Goal: Navigation & Orientation: Find specific page/section

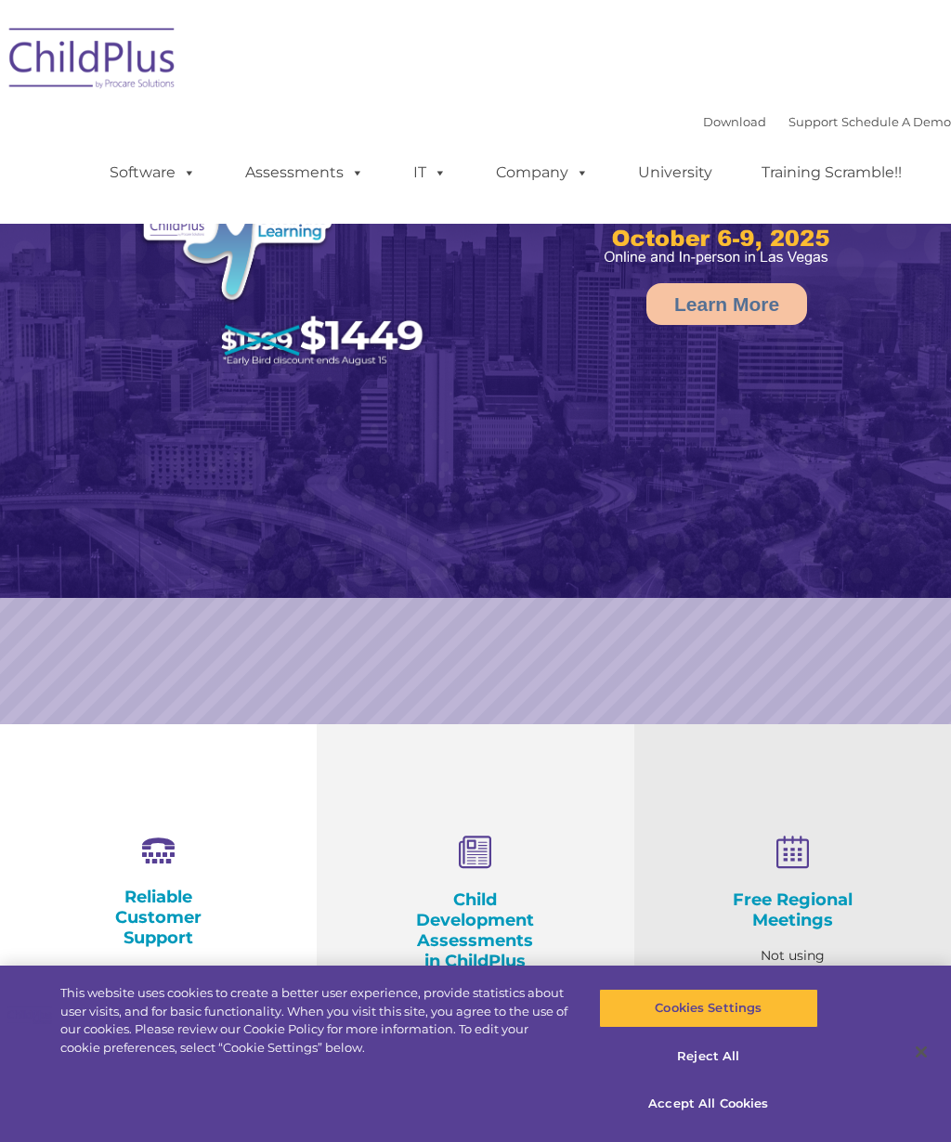
select select "MEDIUM"
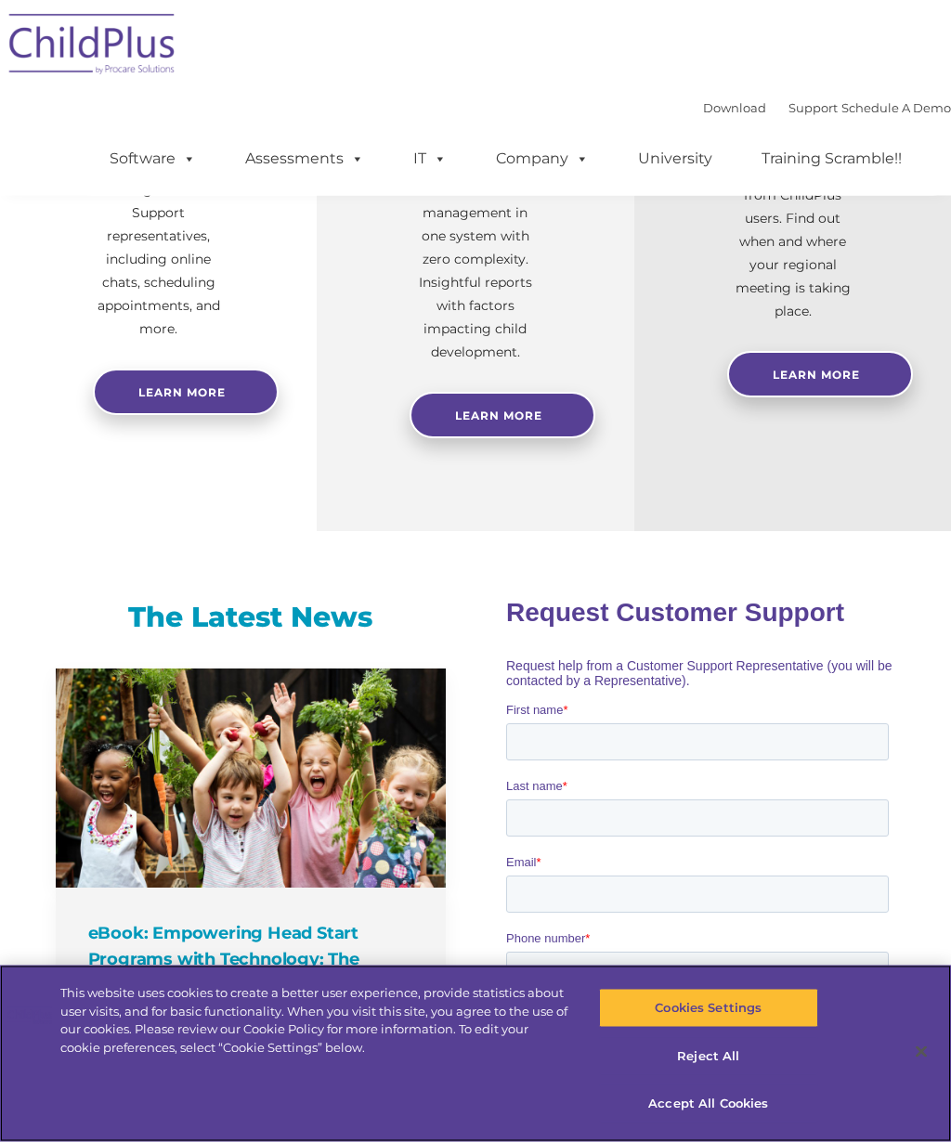
scroll to position [877, 0]
click at [724, 1124] on button "Accept All Cookies" at bounding box center [708, 1104] width 219 height 39
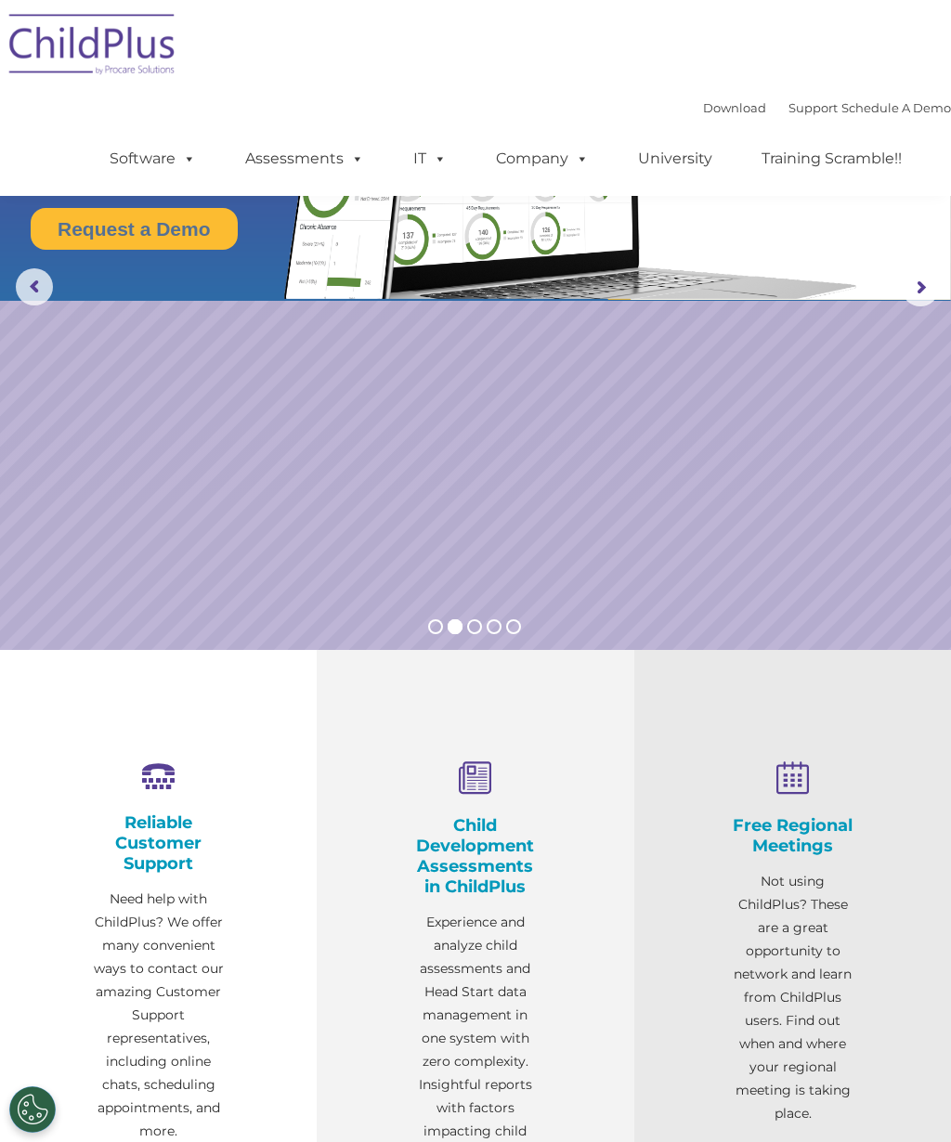
scroll to position [0, 0]
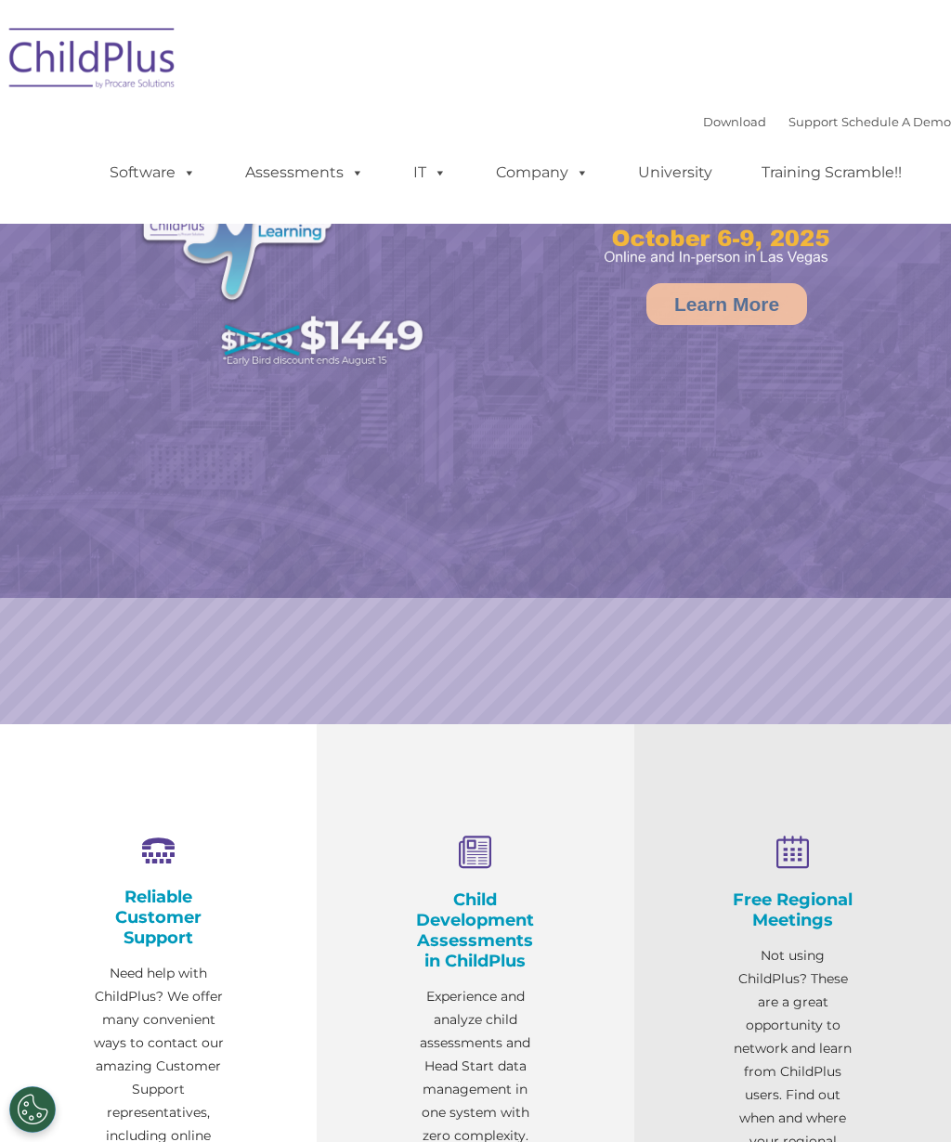
select select "MEDIUM"
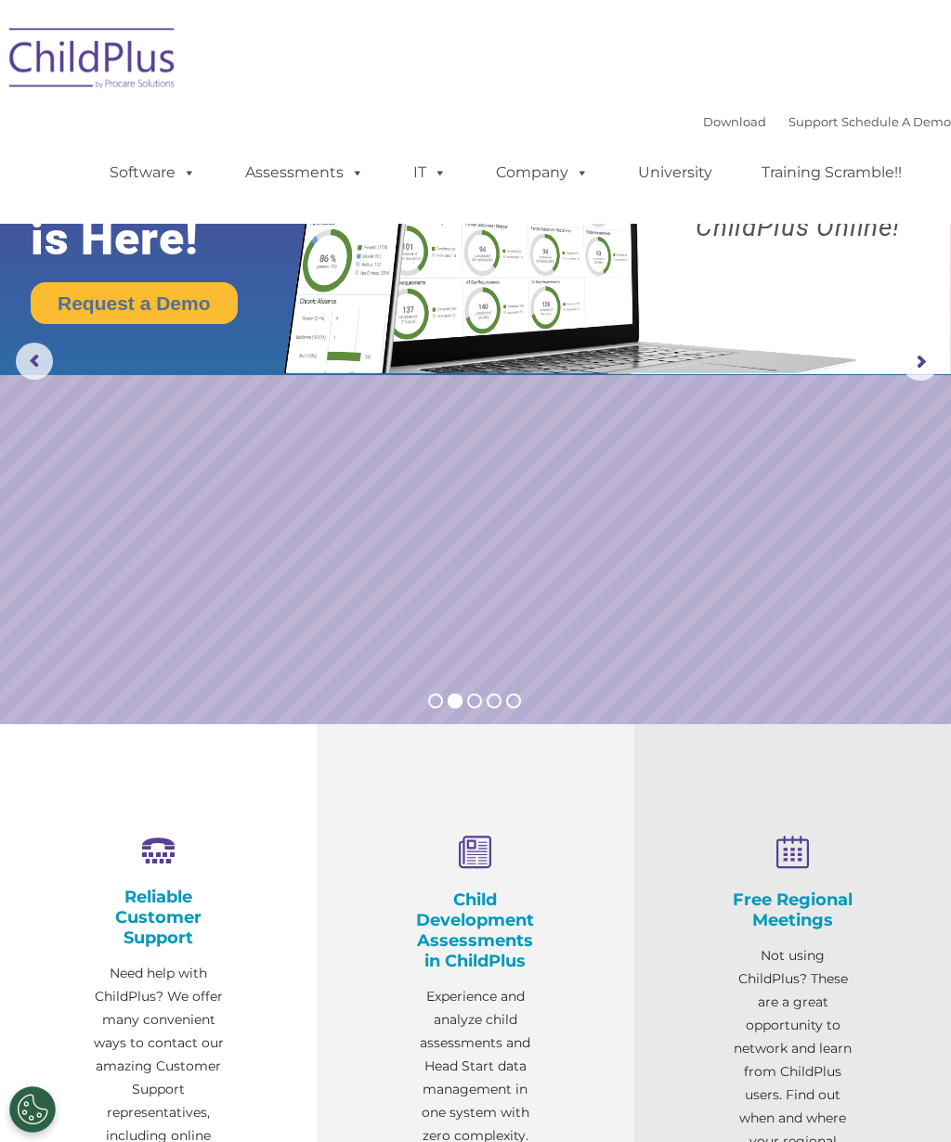
click at [789, 127] on link "Support" at bounding box center [813, 121] width 49 height 15
click at [713, 127] on link "Download" at bounding box center [734, 121] width 63 height 15
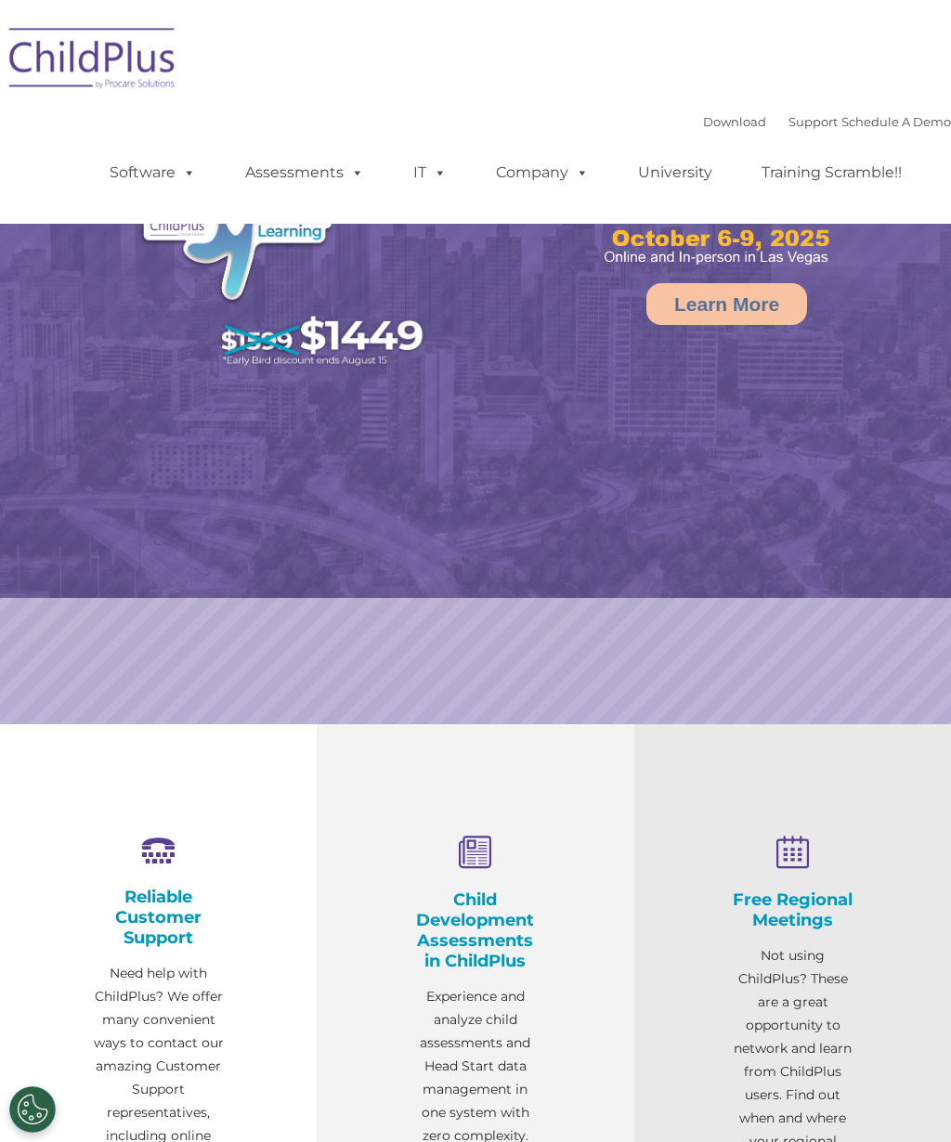
select select "MEDIUM"
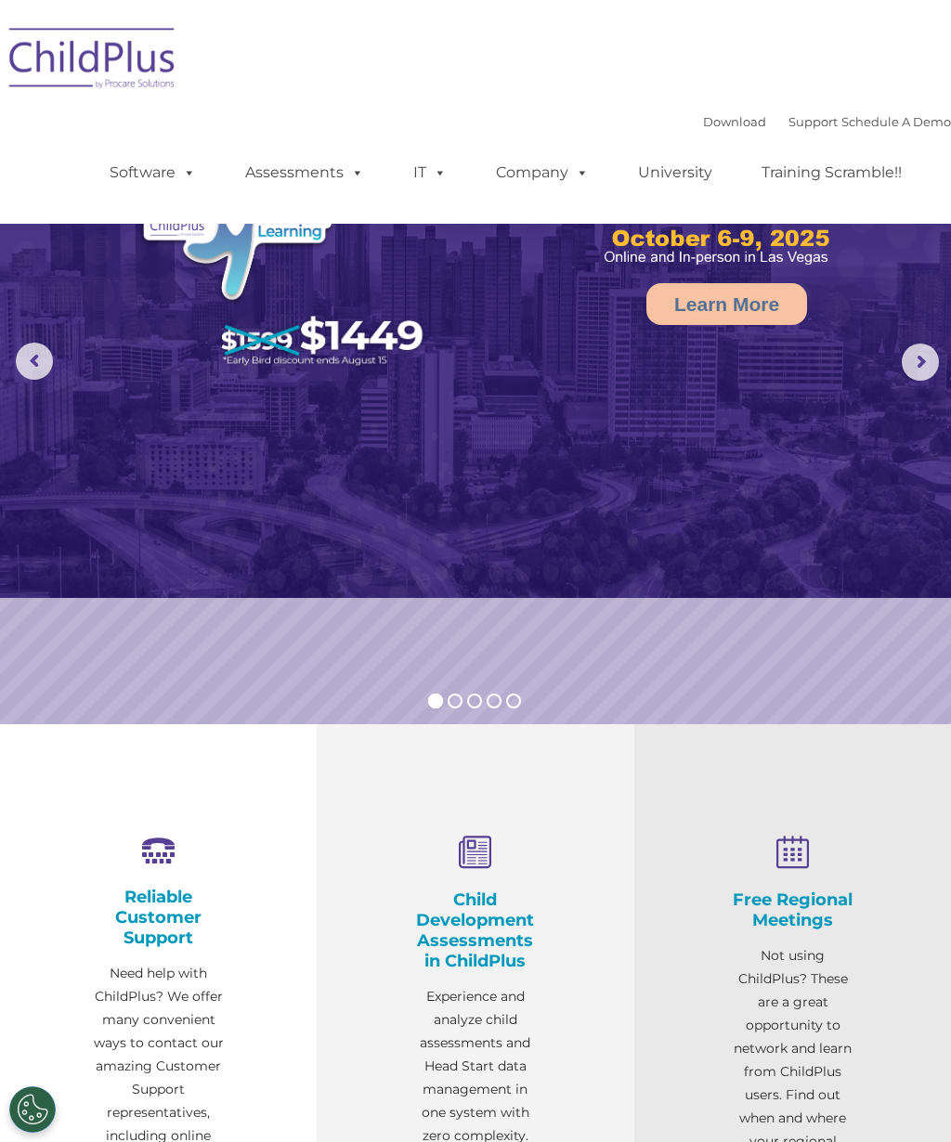
click at [904, 288] on img at bounding box center [475, 299] width 951 height 598
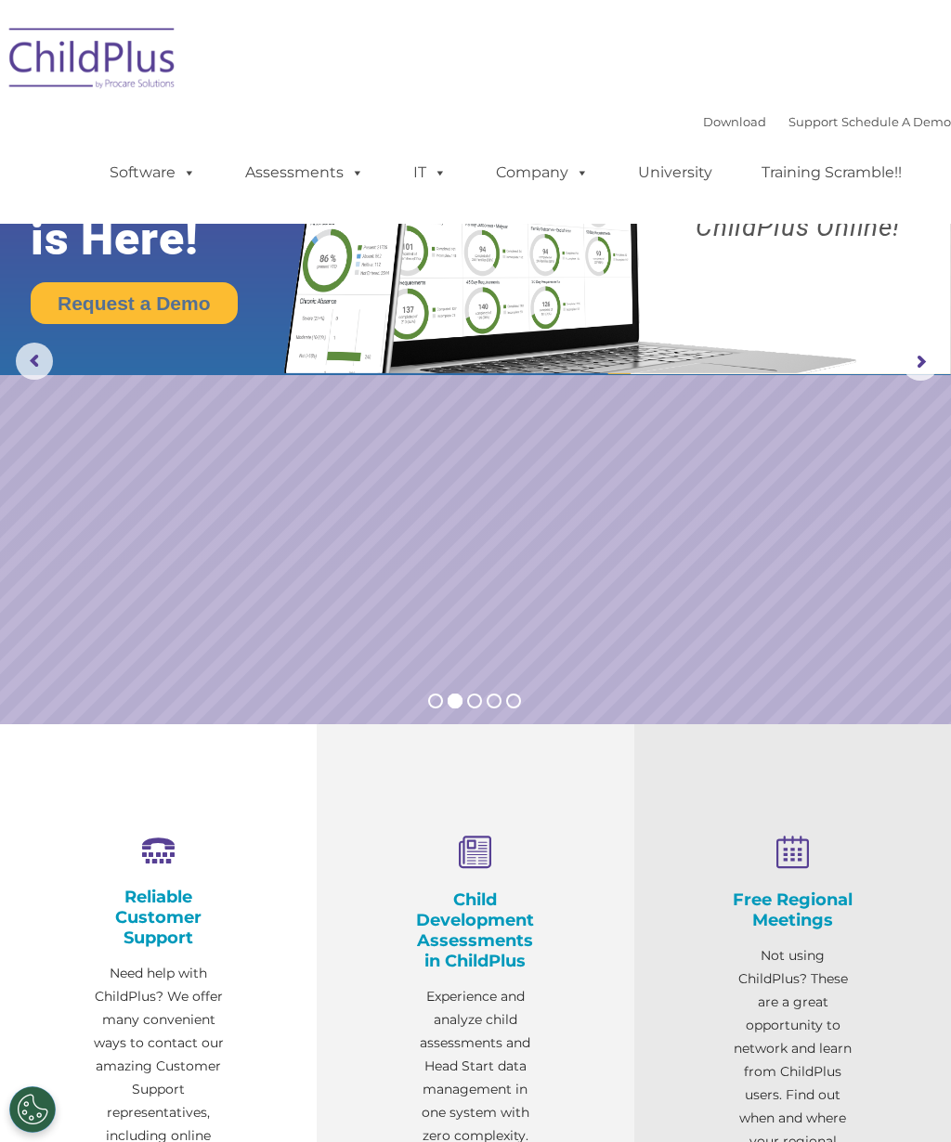
click at [728, 250] on img at bounding box center [567, 211] width 596 height 323
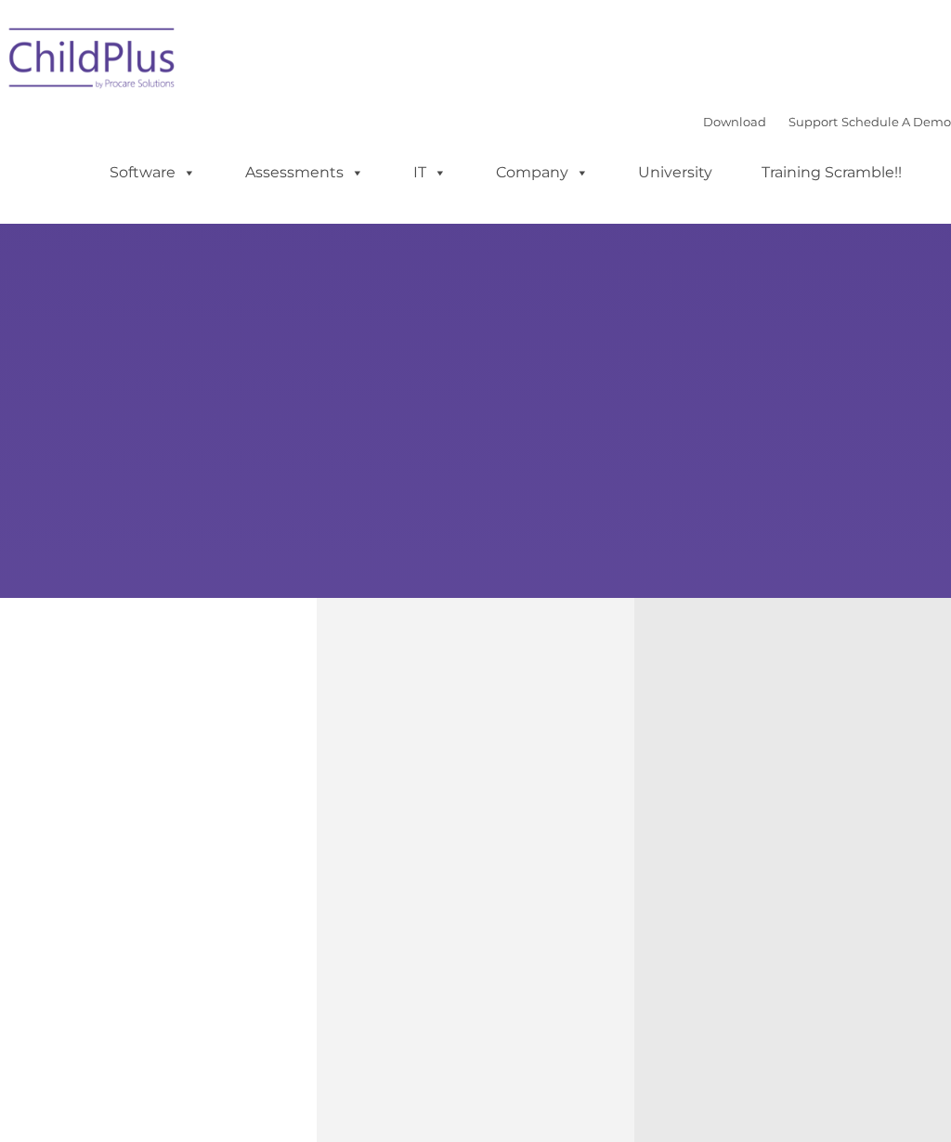
type input ""
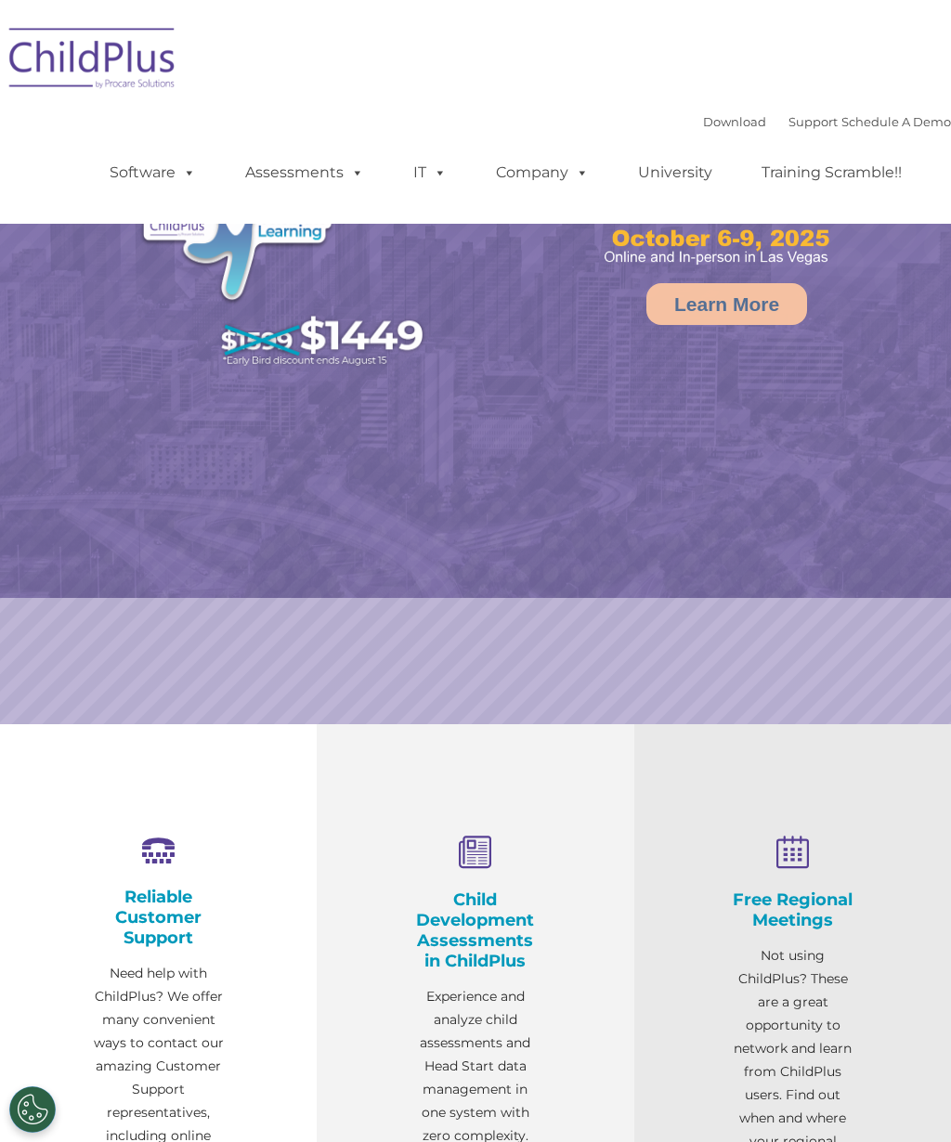
select select "MEDIUM"
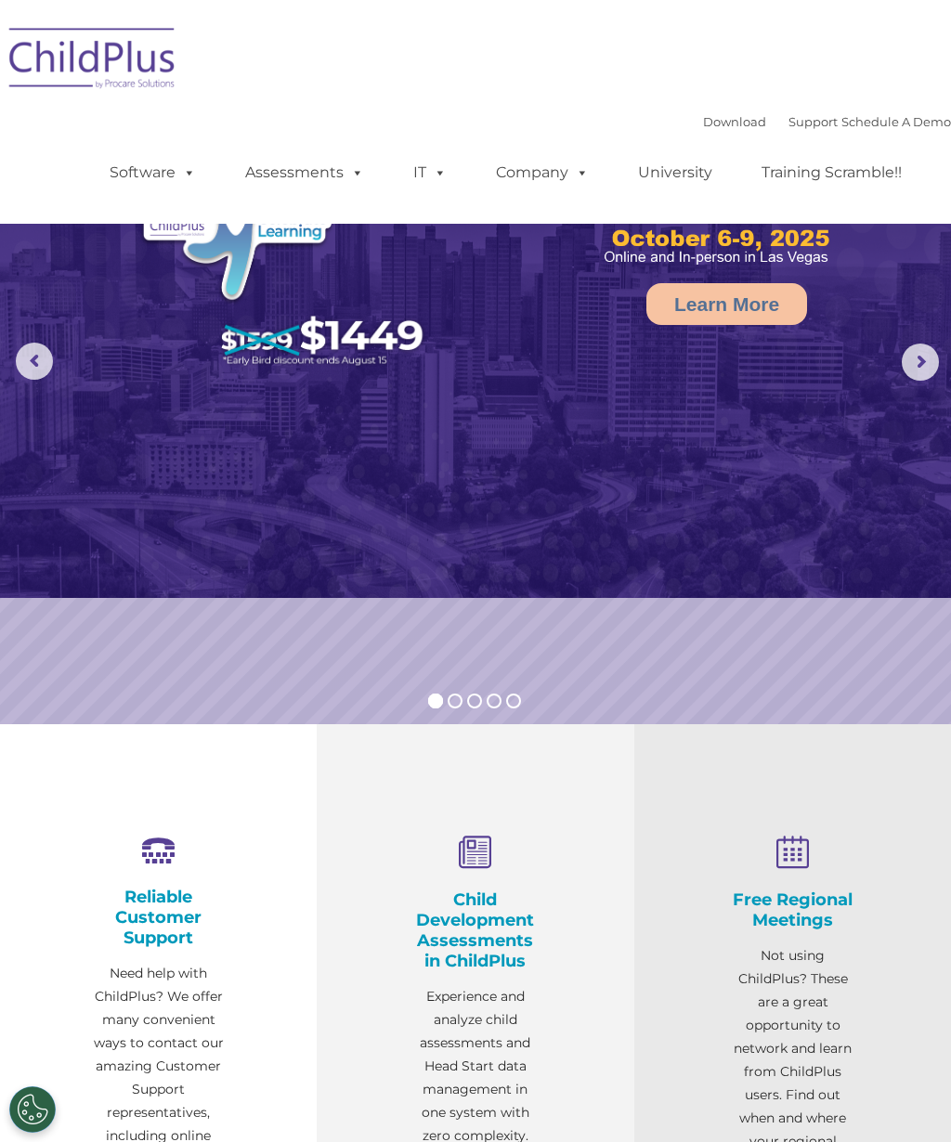
click at [178, 175] on span at bounding box center [186, 172] width 20 height 18
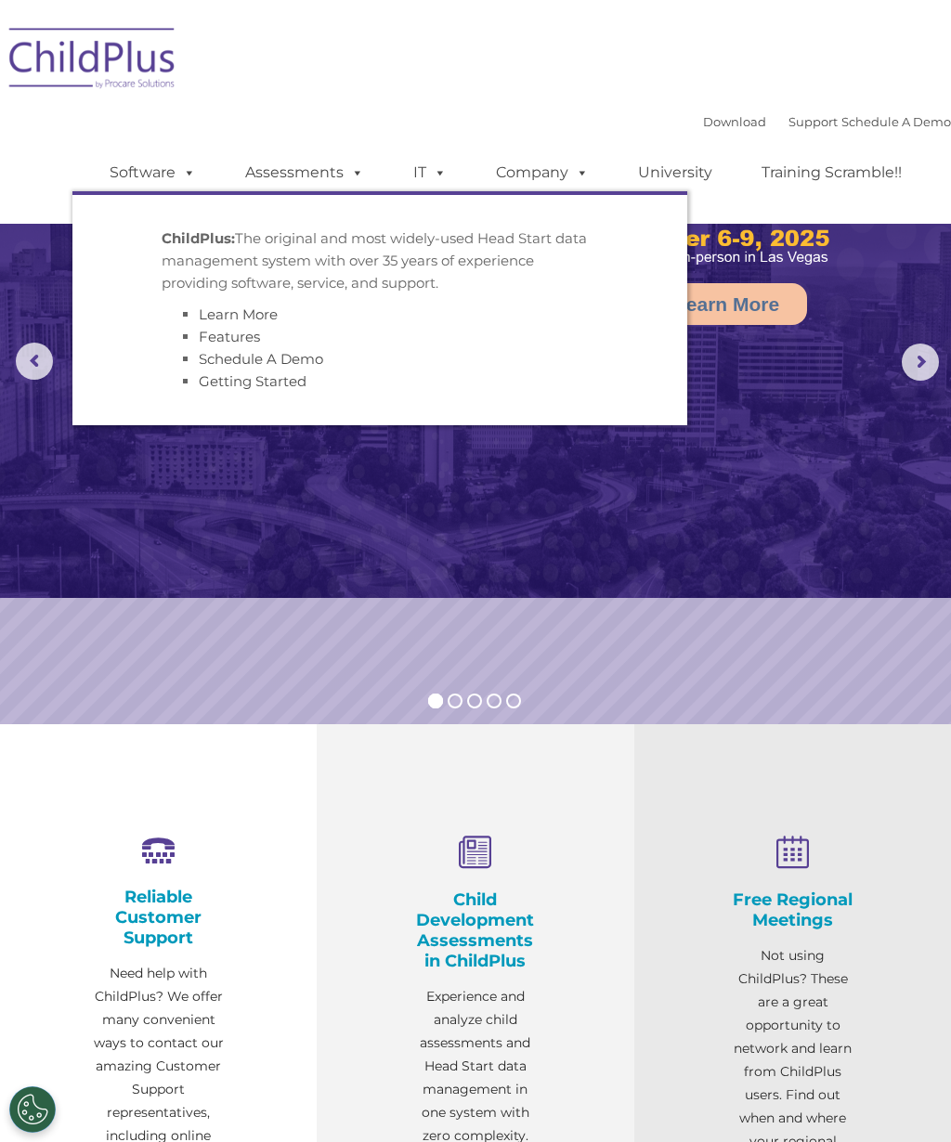
click at [308, 257] on p "ChildPlus: The original and most widely-used Head Start data management system …" at bounding box center [380, 261] width 437 height 67
click at [355, 176] on span at bounding box center [354, 172] width 20 height 18
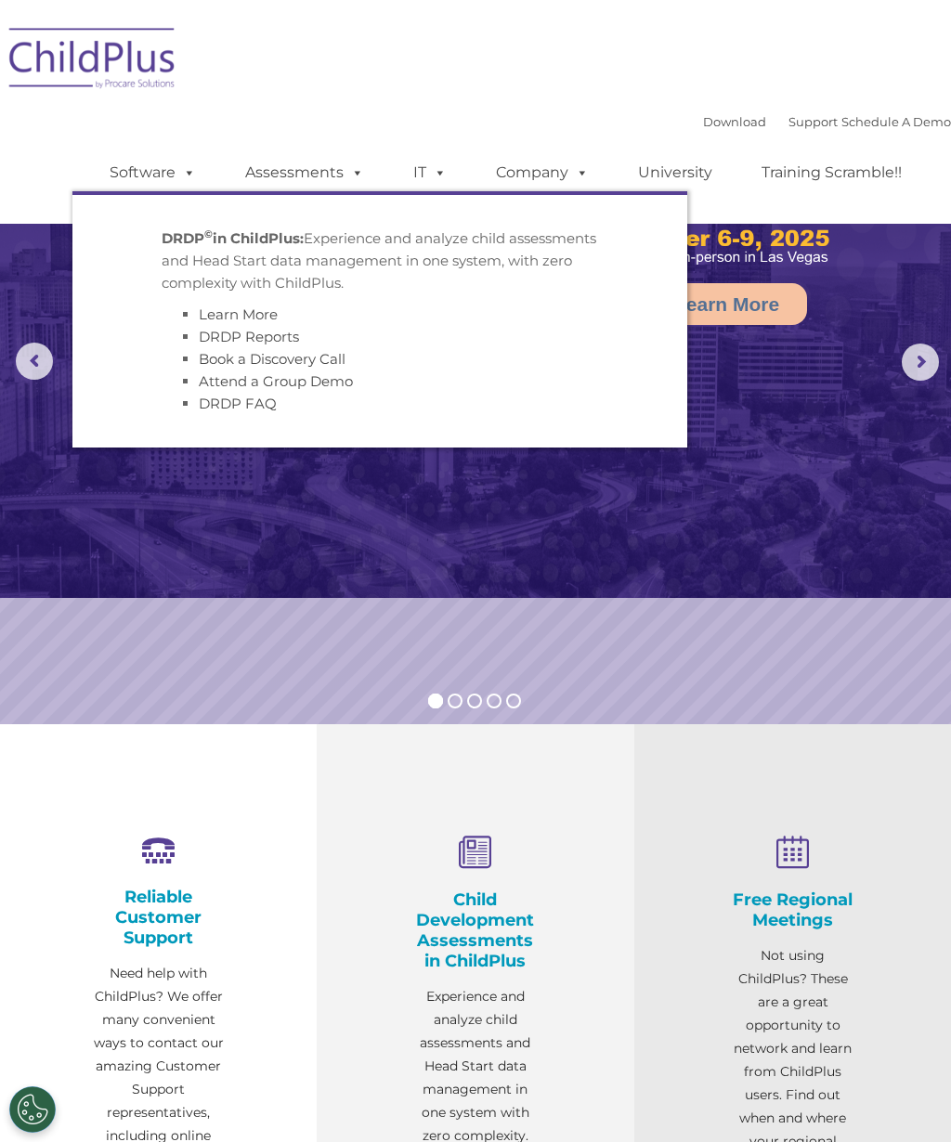
click at [344, 181] on span at bounding box center [354, 172] width 20 height 18
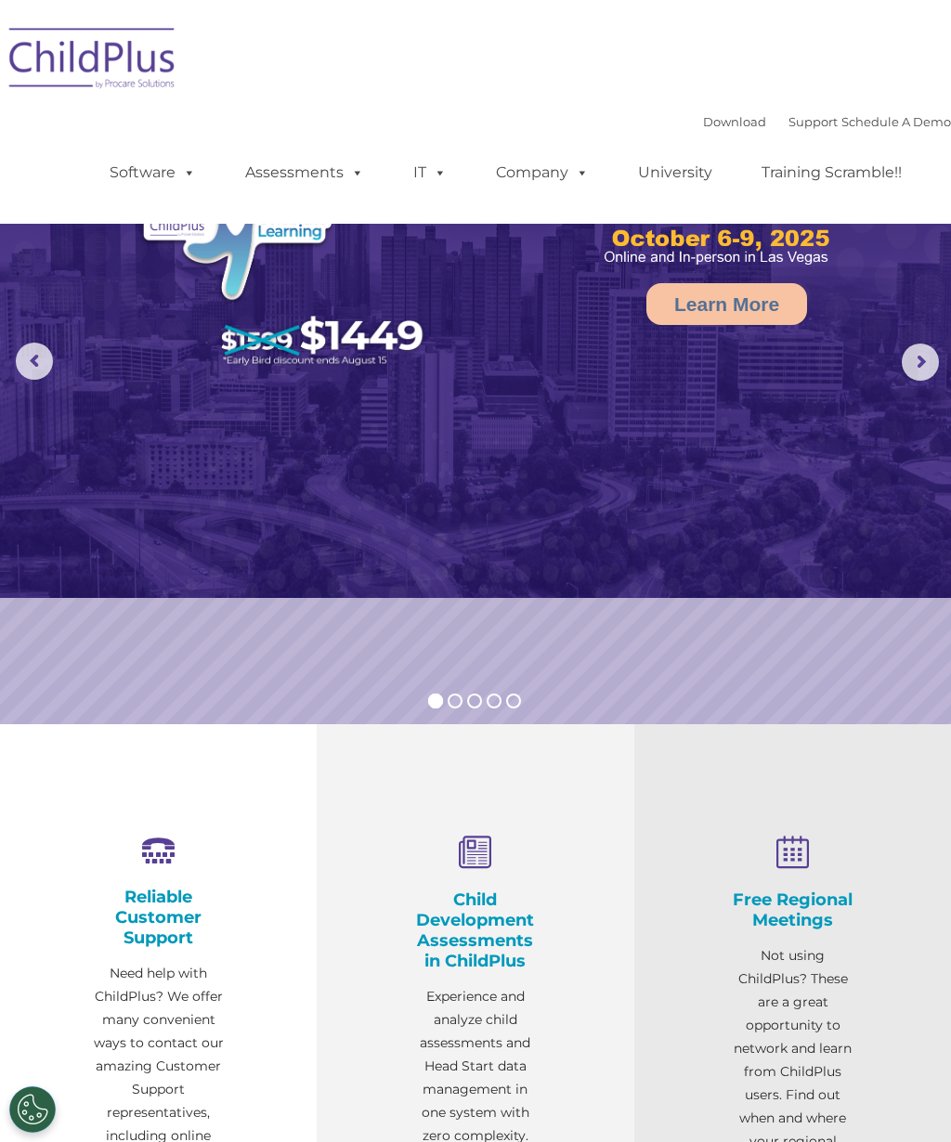
click at [361, 179] on span at bounding box center [354, 172] width 20 height 18
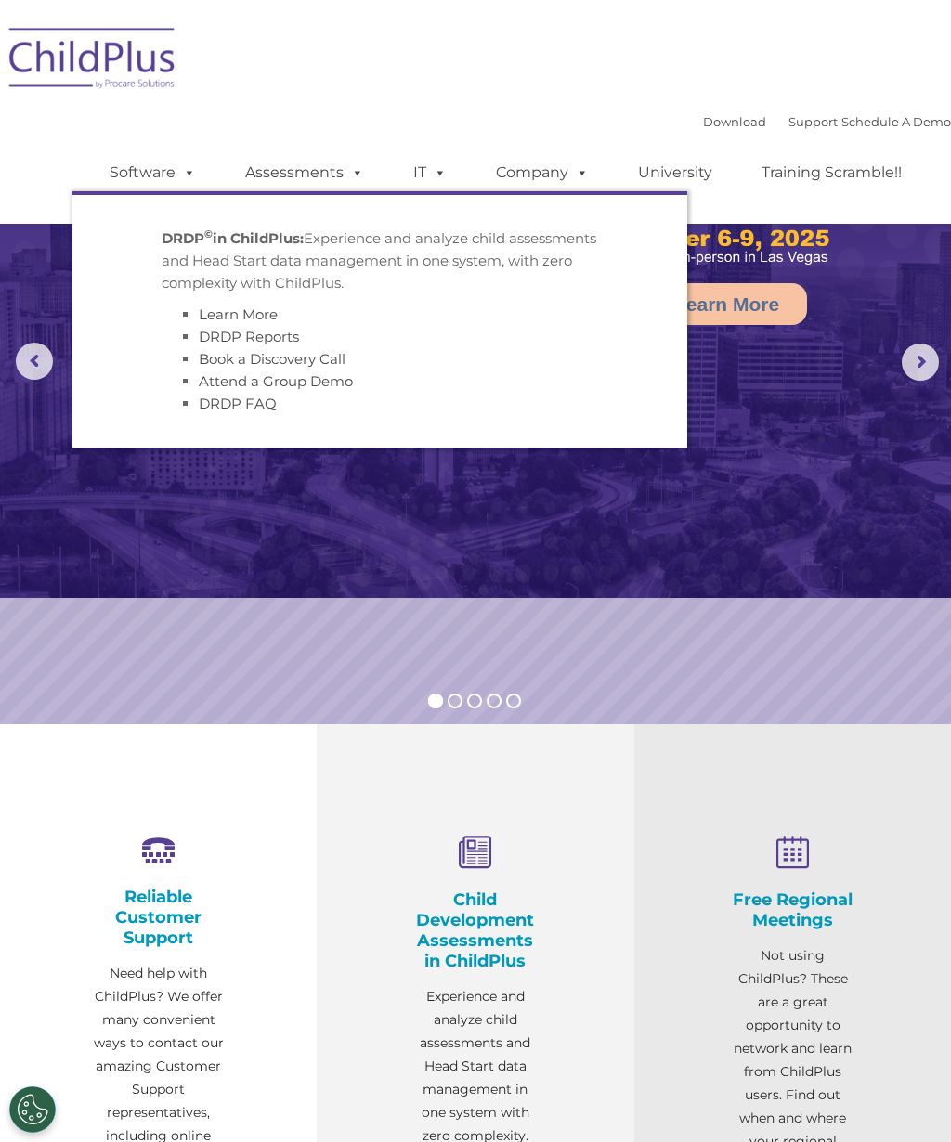
click at [411, 362] on li "Book a Discovery Call" at bounding box center [398, 359] width 399 height 22
